Goal: Task Accomplishment & Management: Use online tool/utility

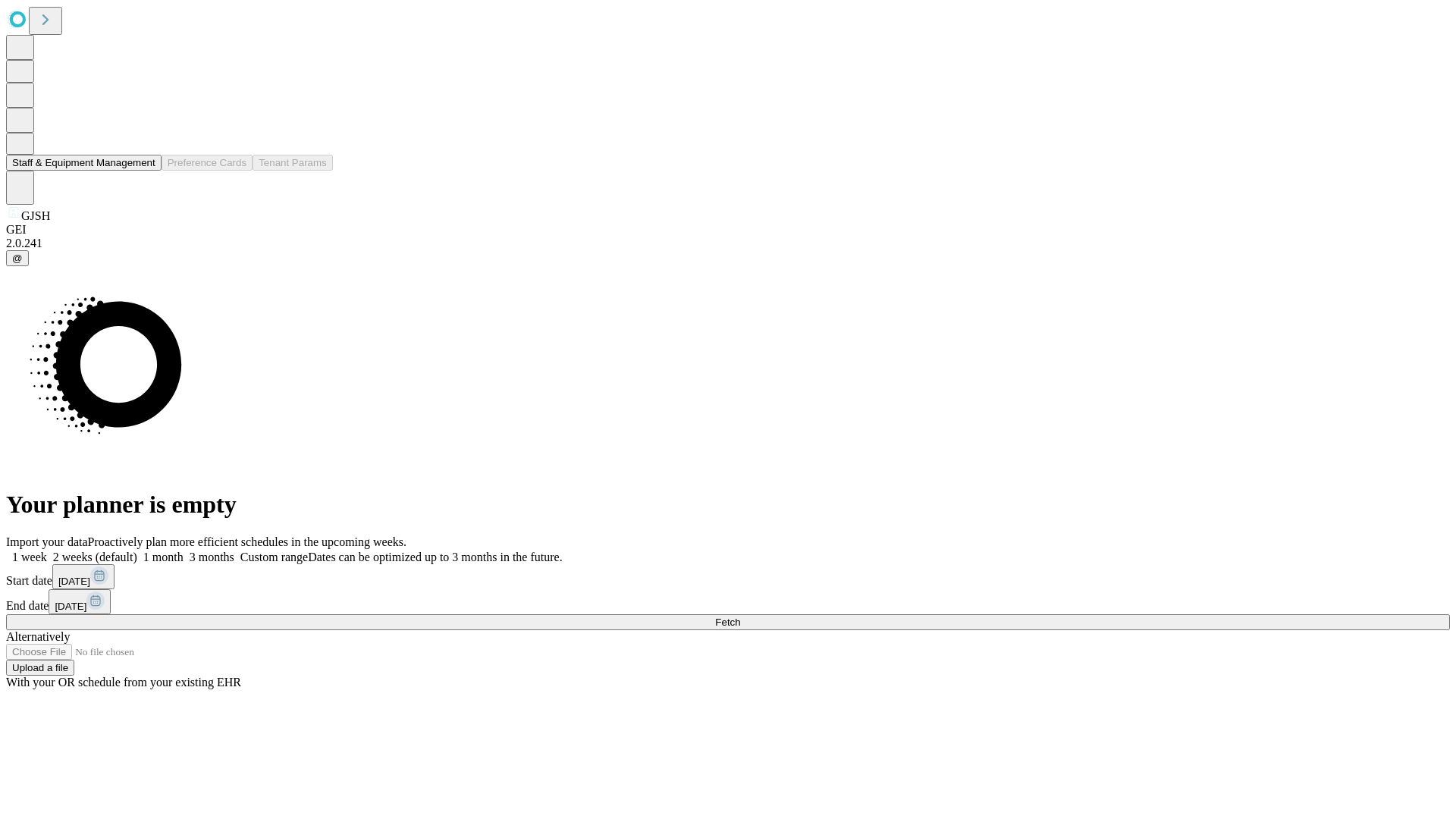
click at [145, 170] on button "Staff & Equipment Management" at bounding box center [83, 162] width 155 height 16
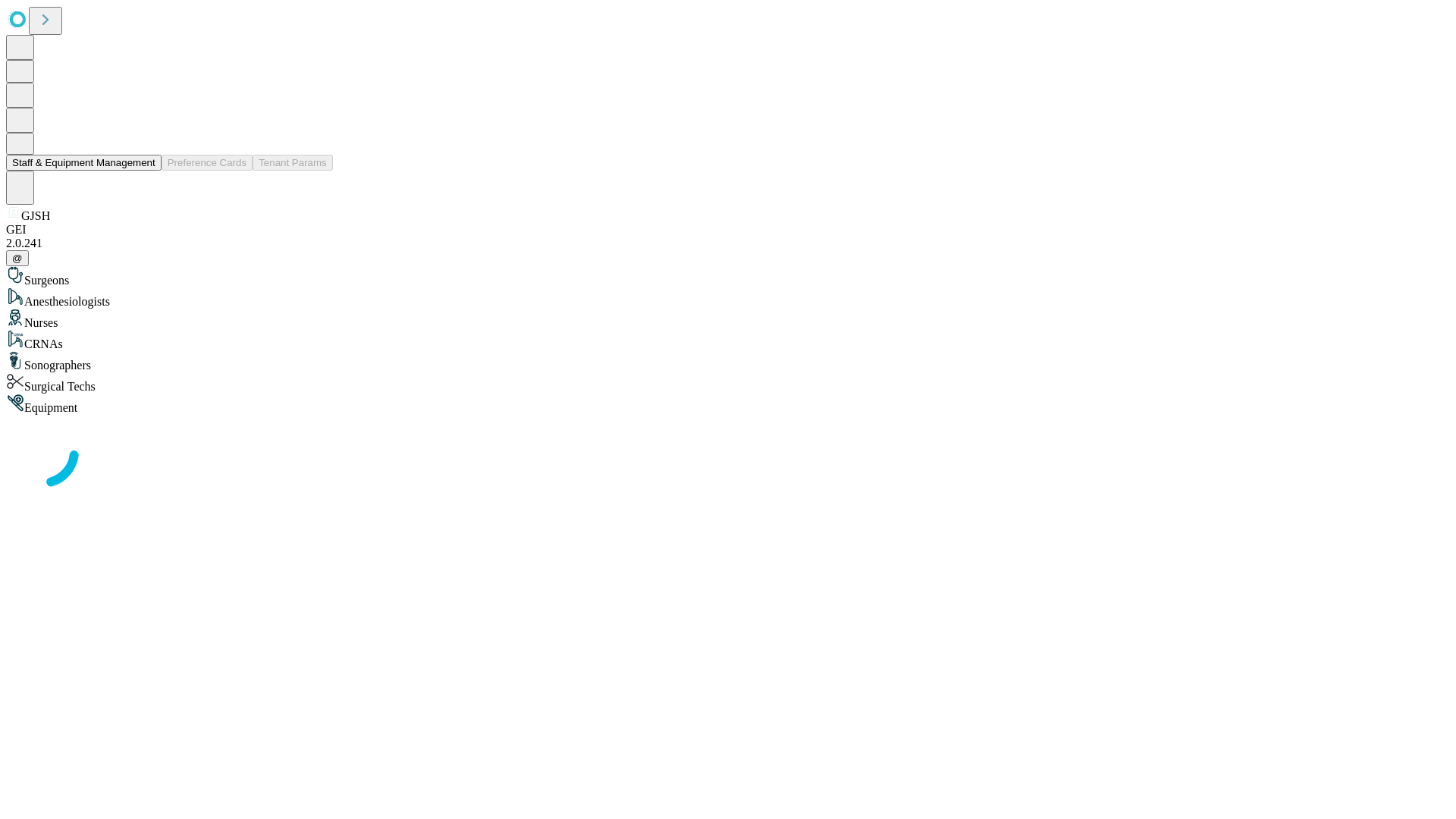
click at [145, 170] on button "Staff & Equipment Management" at bounding box center [83, 162] width 155 height 16
